Goal: Task Accomplishment & Management: Use online tool/utility

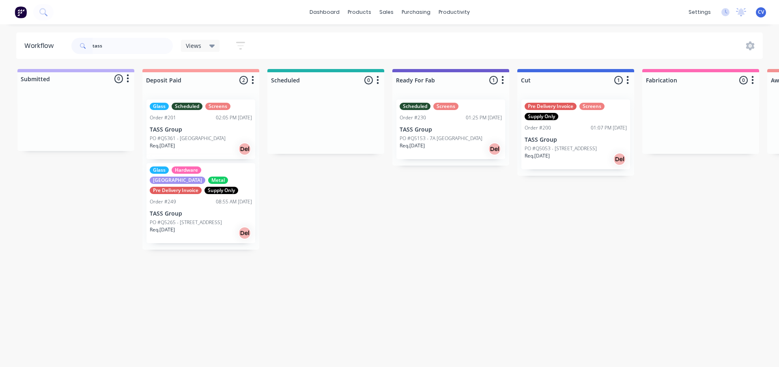
drag, startPoint x: 109, startPoint y: 44, endPoint x: 2, endPoint y: 39, distance: 106.4
click at [0, 42] on div "Workflow tass Views Save new view None (Default) edit Production edit Show/Hide…" at bounding box center [389, 45] width 779 height 26
type input "5019"
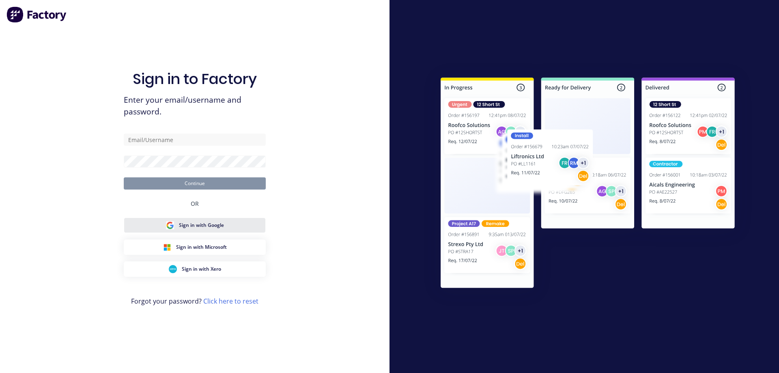
click at [205, 225] on span "Sign in with Google" at bounding box center [201, 224] width 45 height 7
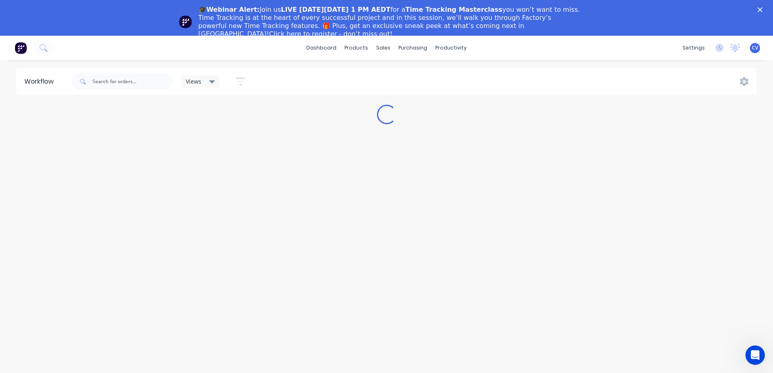
click at [762, 9] on polygon "Close" at bounding box center [759, 9] width 5 height 5
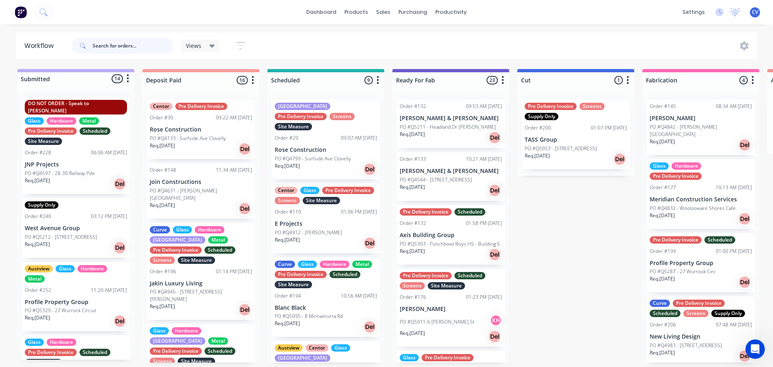
click at [127, 51] on input "text" at bounding box center [132, 46] width 80 height 16
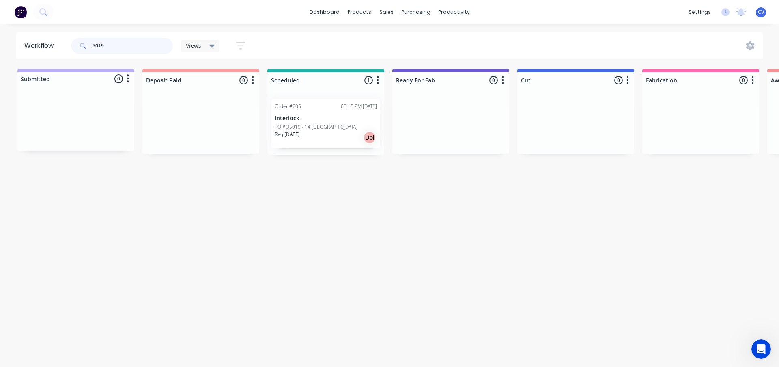
type input "5019"
click at [313, 136] on div "Req. [DATE] Del" at bounding box center [326, 138] width 102 height 14
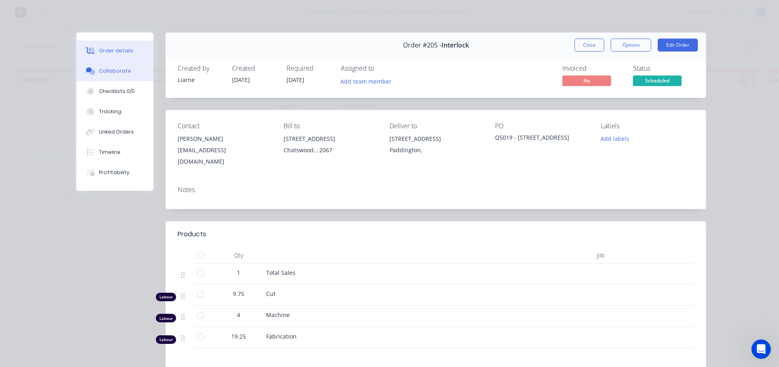
click at [117, 71] on div "Collaborate" at bounding box center [115, 70] width 32 height 7
